Goal: Task Accomplishment & Management: Manage account settings

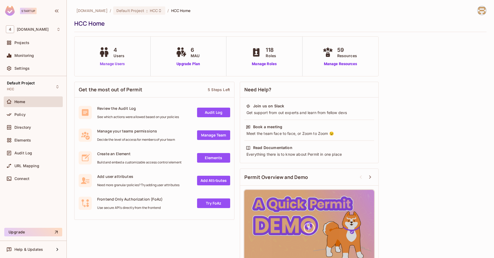
click at [116, 64] on link "Manage Users" at bounding box center [113, 64] width 30 height 6
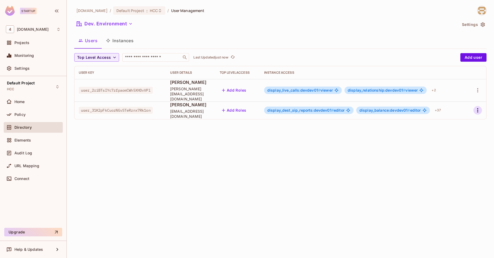
click at [480, 107] on icon "button" at bounding box center [478, 110] width 6 height 6
click at [458, 141] on div "Delete User" at bounding box center [456, 141] width 21 height 5
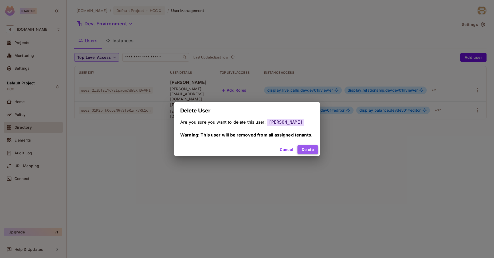
click at [313, 153] on button "Delete" at bounding box center [308, 149] width 21 height 9
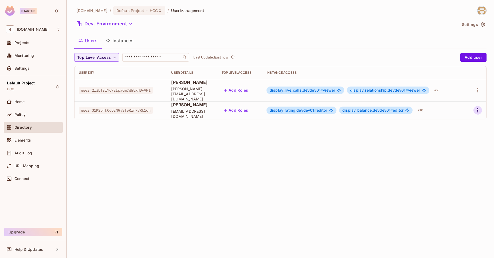
click at [479, 109] on icon "button" at bounding box center [478, 110] width 6 height 6
click at [447, 119] on div "Edit" at bounding box center [449, 117] width 7 height 5
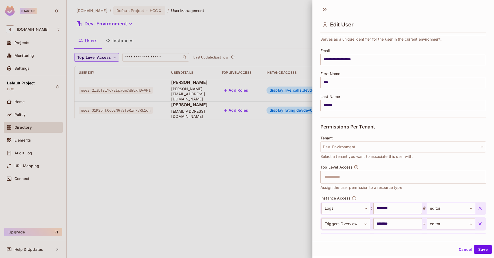
scroll to position [259, 0]
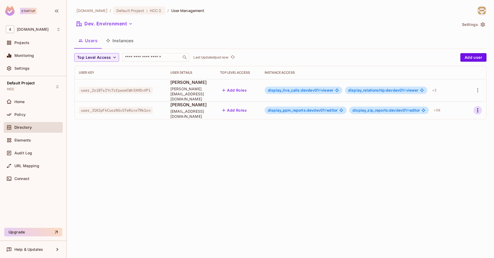
click at [478, 107] on icon "button" at bounding box center [478, 110] width 6 height 6
click at [451, 143] on div "Delete User" at bounding box center [456, 141] width 21 height 5
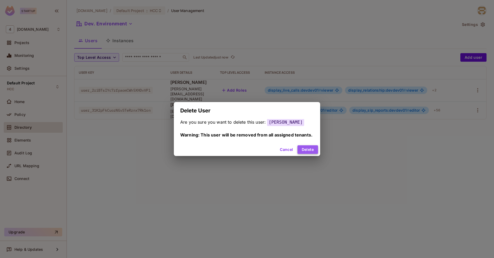
click at [303, 152] on button "Delete" at bounding box center [308, 149] width 21 height 9
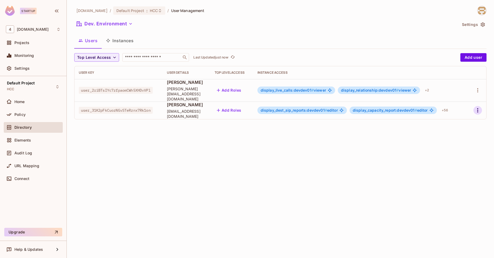
click at [477, 108] on icon "button" at bounding box center [478, 110] width 6 height 6
click at [444, 120] on div "Edit" at bounding box center [446, 118] width 20 height 9
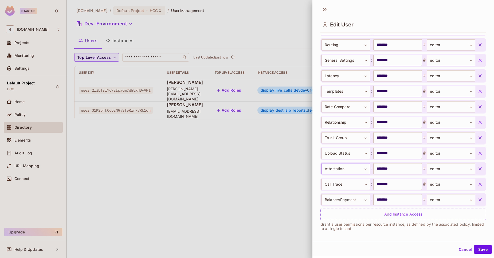
scroll to position [923, 0]
click at [357, 199] on body "**********" at bounding box center [247, 129] width 494 height 258
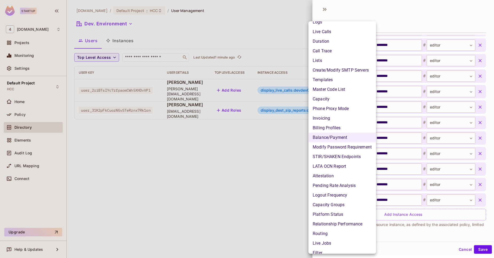
scroll to position [352, 0]
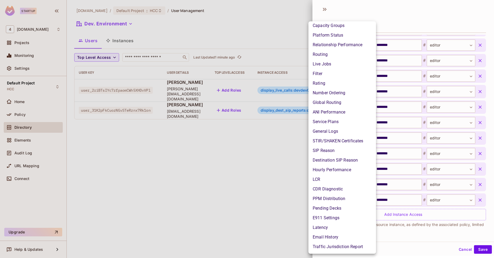
click at [421, 231] on div at bounding box center [247, 129] width 494 height 258
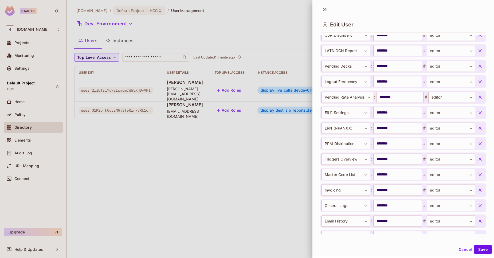
scroll to position [925, 0]
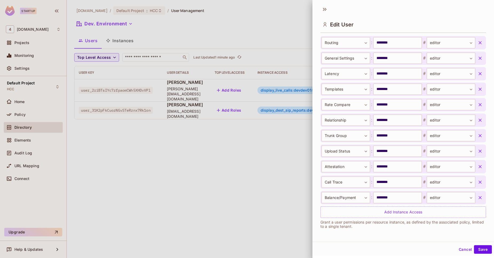
drag, startPoint x: 340, startPoint y: 231, endPoint x: 338, endPoint y: 227, distance: 4.3
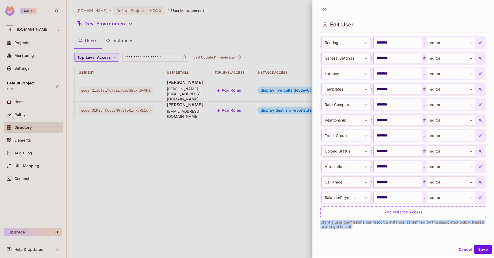
click at [338, 227] on p "Grant a user permissions per resource instance, as defined by the associated po…" at bounding box center [404, 224] width 166 height 9
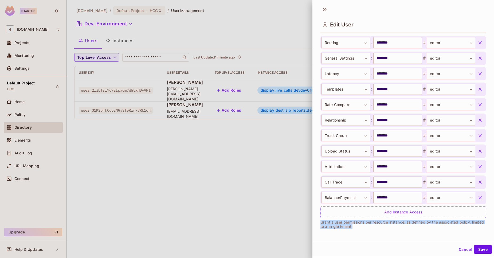
click at [338, 227] on p "Grant a user permissions per resource instance, as defined by the associated po…" at bounding box center [404, 224] width 166 height 9
drag, startPoint x: 338, startPoint y: 227, endPoint x: 319, endPoint y: 224, distance: 19.2
click at [319, 224] on div "**********" at bounding box center [404, 134] width 182 height 199
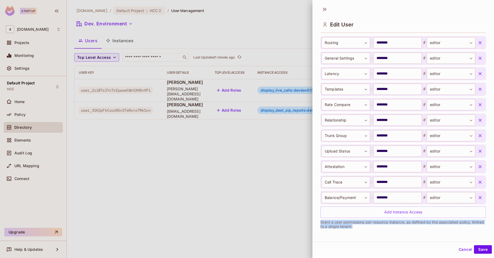
drag, startPoint x: 319, startPoint y: 224, endPoint x: 370, endPoint y: 231, distance: 51.5
click at [370, 231] on div "**********" at bounding box center [404, 134] width 182 height 199
drag, startPoint x: 370, startPoint y: 231, endPoint x: 317, endPoint y: 224, distance: 53.1
click at [317, 224] on div "**********" at bounding box center [404, 134] width 182 height 199
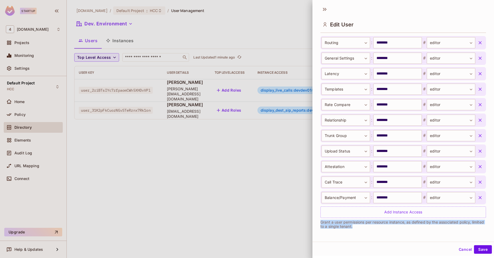
click at [317, 224] on div "**********" at bounding box center [404, 134] width 182 height 199
drag, startPoint x: 317, startPoint y: 224, endPoint x: 368, endPoint y: 229, distance: 50.5
click at [368, 229] on div "**********" at bounding box center [404, 134] width 182 height 199
drag, startPoint x: 368, startPoint y: 229, endPoint x: 319, endPoint y: 222, distance: 49.1
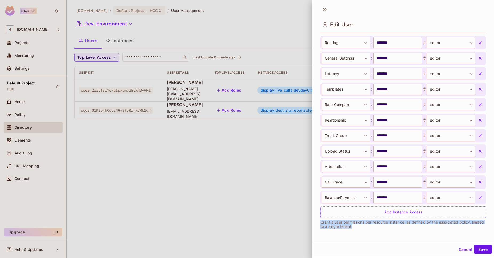
click at [319, 222] on div "**********" at bounding box center [404, 134] width 182 height 199
click at [200, 171] on div at bounding box center [247, 129] width 494 height 258
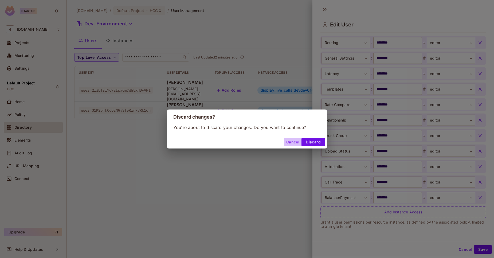
click at [291, 138] on button "Cancel" at bounding box center [292, 142] width 17 height 9
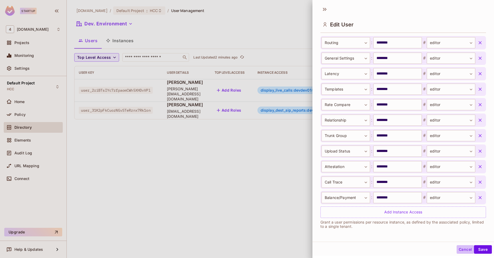
click at [461, 245] on button "Cancel" at bounding box center [465, 249] width 17 height 9
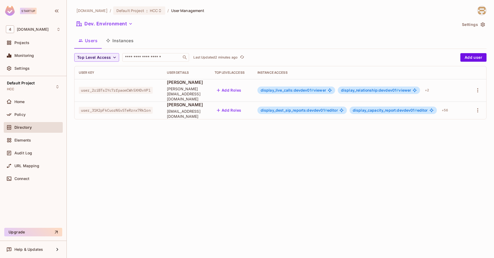
click at [123, 46] on button "Instances" at bounding box center [120, 40] width 36 height 13
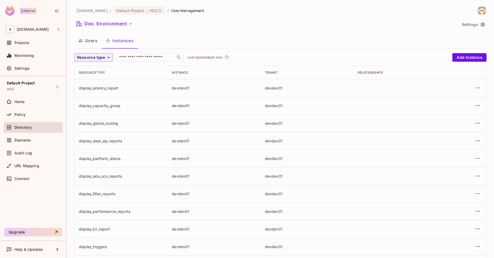
scroll to position [115, 0]
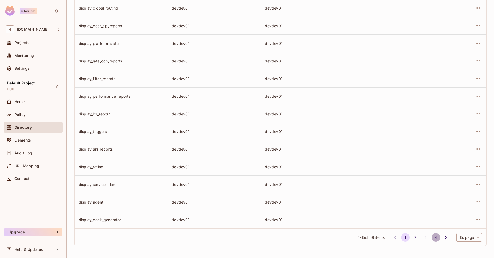
click at [432, 237] on button "4" at bounding box center [436, 237] width 9 height 9
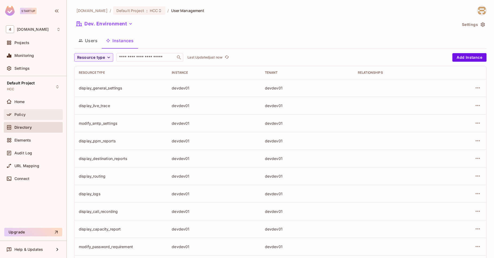
click at [43, 114] on div "Policy" at bounding box center [37, 115] width 46 height 4
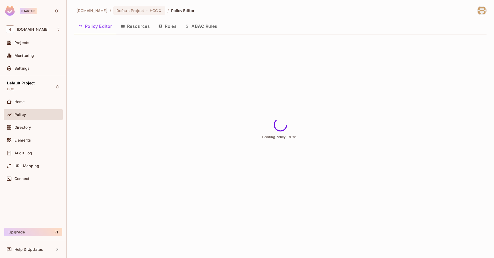
click at [141, 26] on button "Resources" at bounding box center [136, 26] width 38 height 13
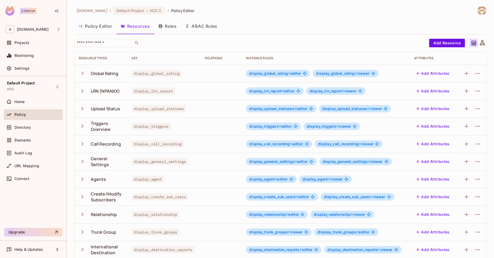
scroll to position [93, 0]
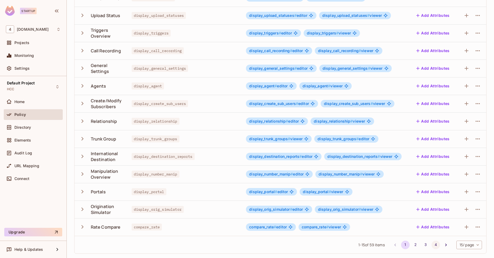
click at [432, 245] on button "4" at bounding box center [436, 245] width 9 height 9
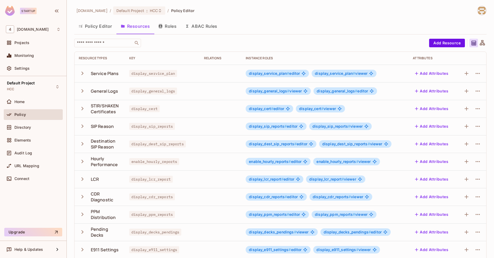
scroll to position [76, 0]
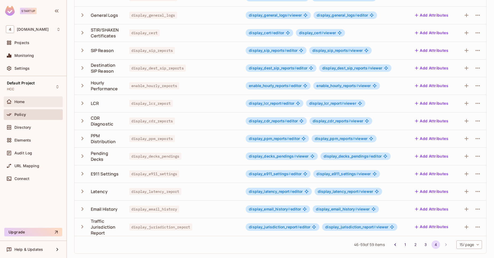
click at [32, 98] on div "Home" at bounding box center [33, 101] width 59 height 11
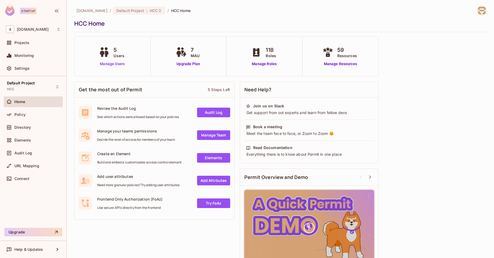
click at [106, 62] on link "Manage Users" at bounding box center [113, 64] width 30 height 6
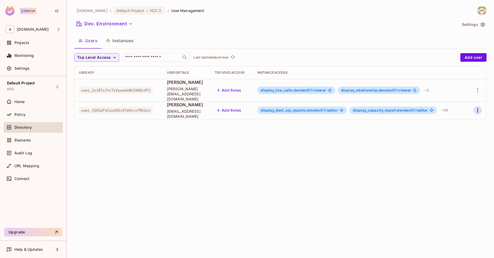
click at [479, 109] on button "button" at bounding box center [478, 110] width 9 height 9
click at [452, 139] on div "Delete User" at bounding box center [456, 141] width 21 height 5
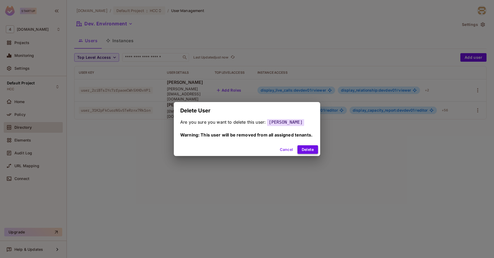
click at [313, 153] on button "Delete" at bounding box center [308, 149] width 21 height 9
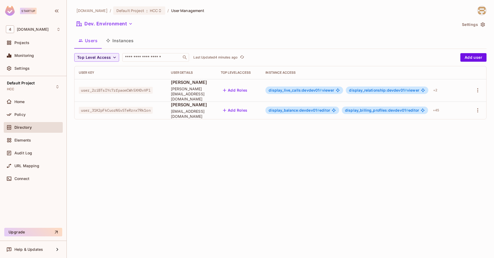
click at [222, 36] on div "Users Instances" at bounding box center [280, 40] width 413 height 13
